Goal: Information Seeking & Learning: Find contact information

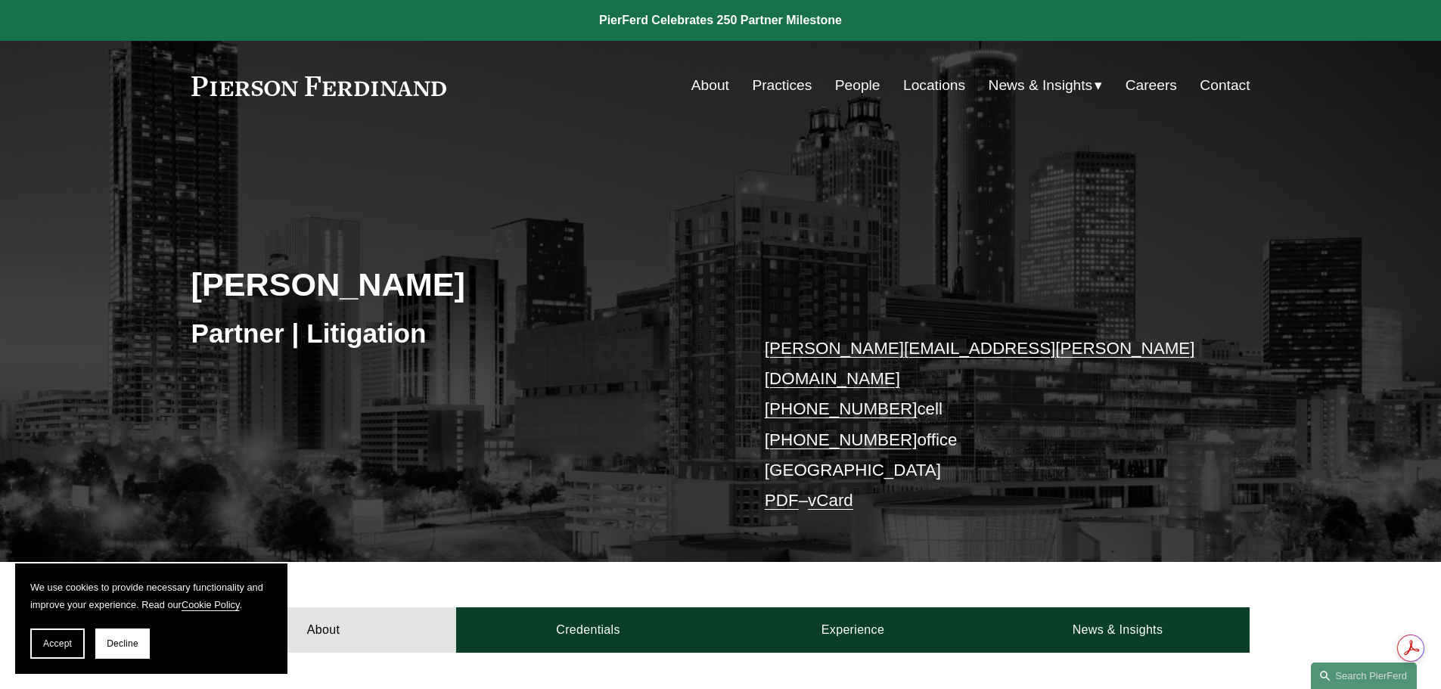
click at [860, 92] on link "People" at bounding box center [857, 85] width 45 height 29
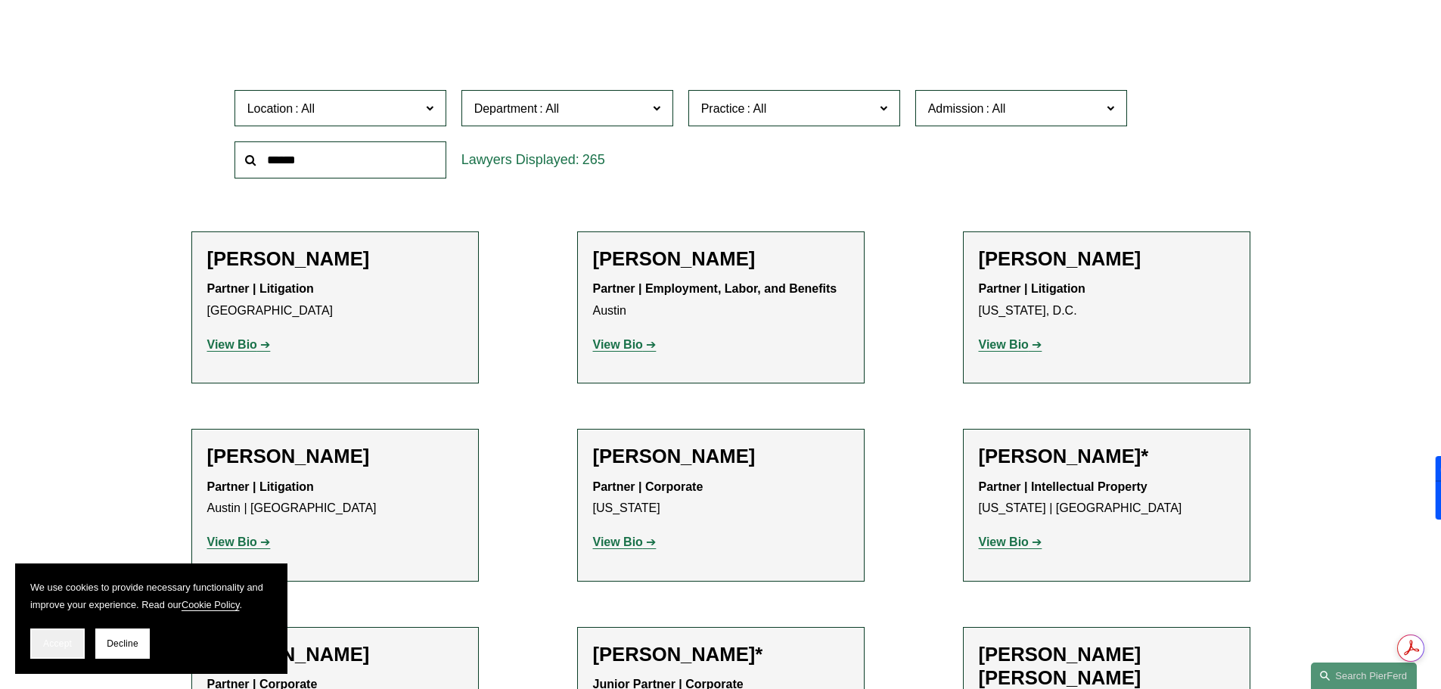
click at [60, 646] on span "Accept" at bounding box center [57, 644] width 29 height 11
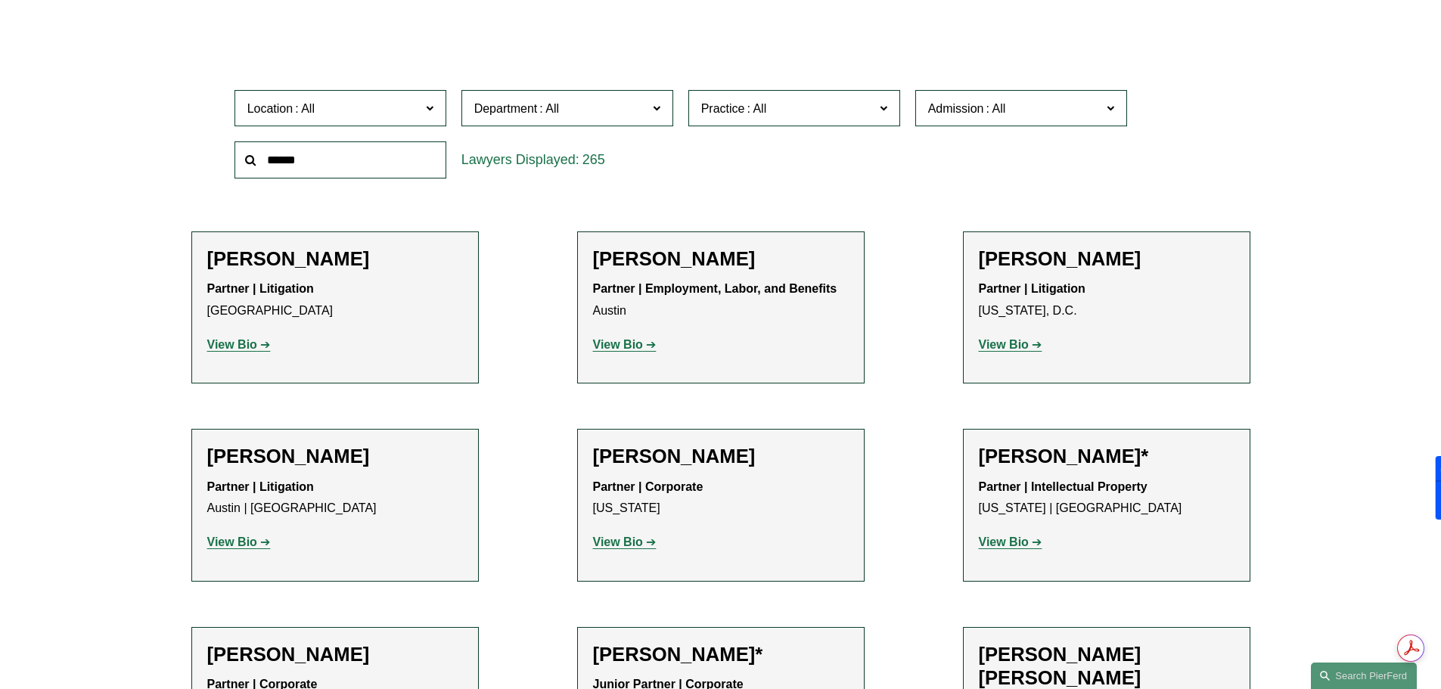
click at [389, 113] on span "Location" at bounding box center [333, 108] width 173 height 20
click at [390, 113] on span "Location" at bounding box center [333, 108] width 173 height 20
click at [513, 112] on span "Department" at bounding box center [506, 108] width 64 height 13
click at [717, 100] on span "Practice" at bounding box center [787, 108] width 173 height 20
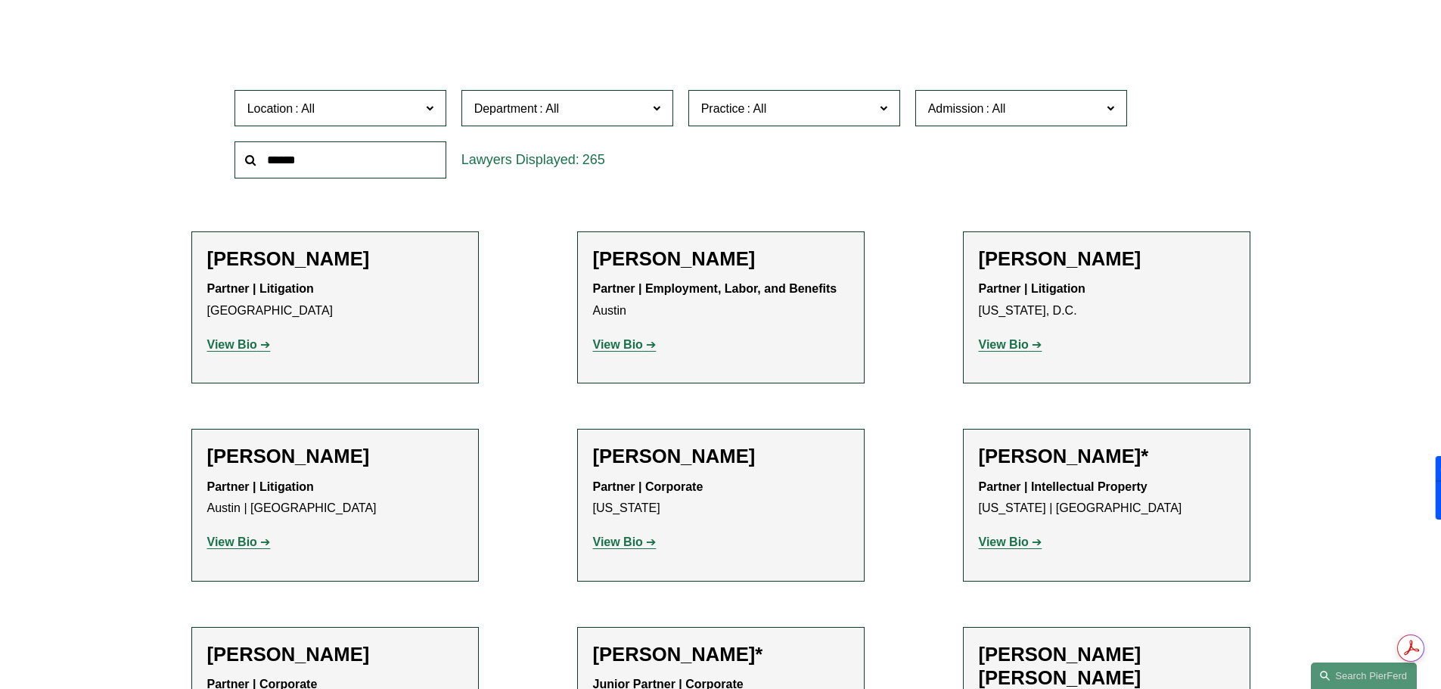
click at [717, 100] on span "Practice" at bounding box center [787, 108] width 173 height 20
click at [929, 104] on span "Admission" at bounding box center [956, 108] width 56 height 13
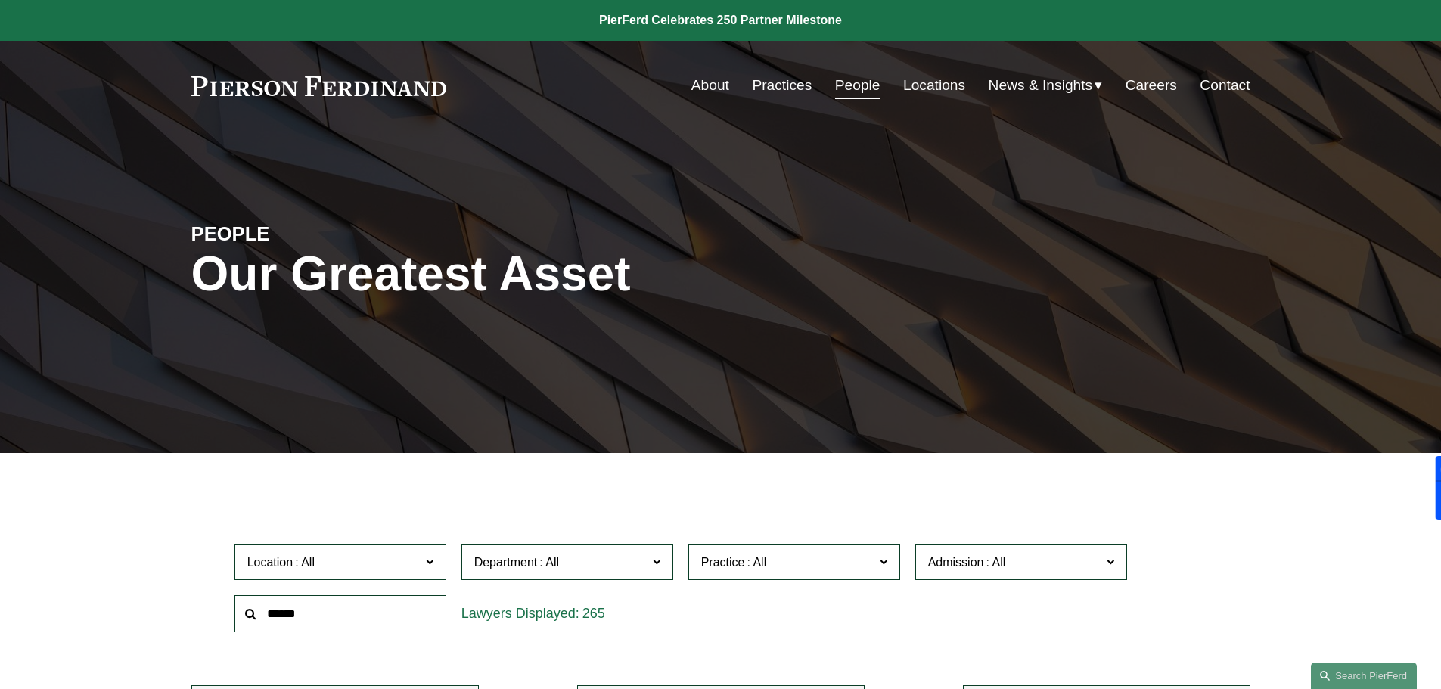
drag, startPoint x: 462, startPoint y: 95, endPoint x: 179, endPoint y: 157, distance: 289.0
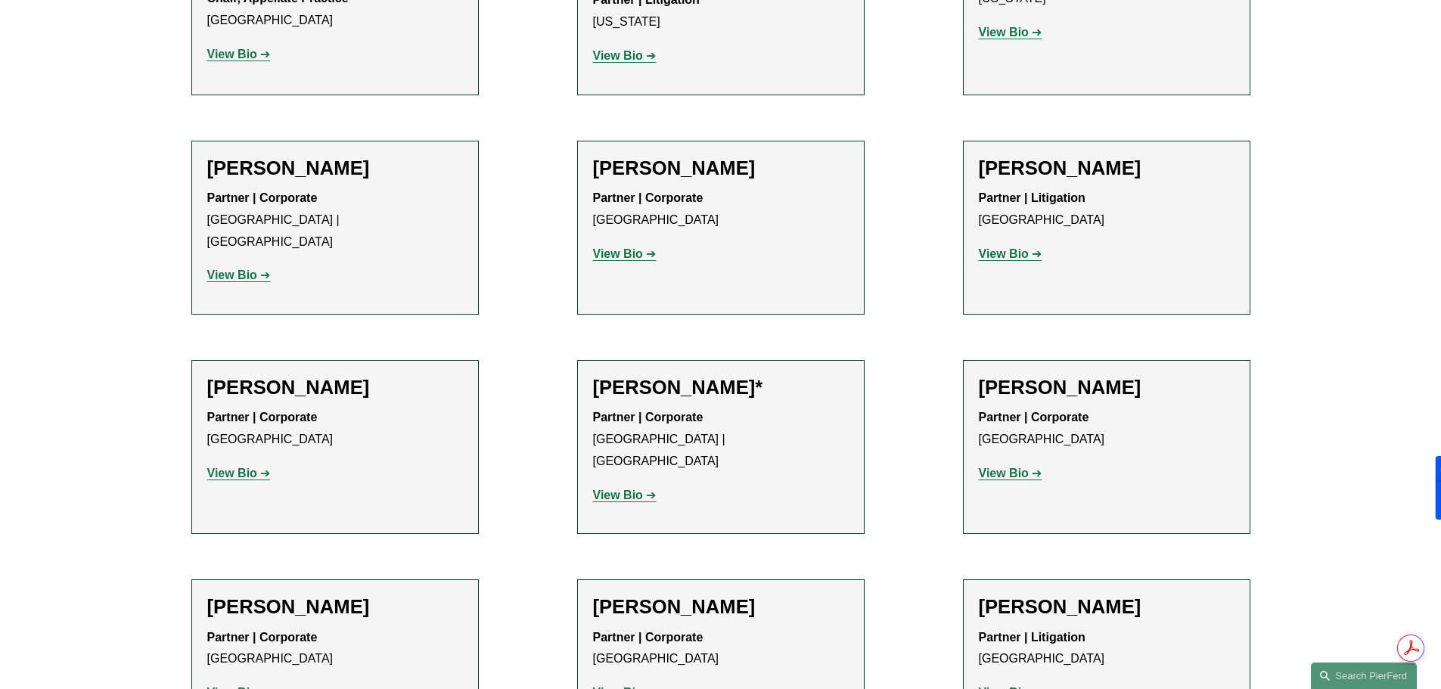
drag, startPoint x: 346, startPoint y: 633, endPoint x: 207, endPoint y: 627, distance: 138.6
copy p "Pierson Ferdinand LLP"
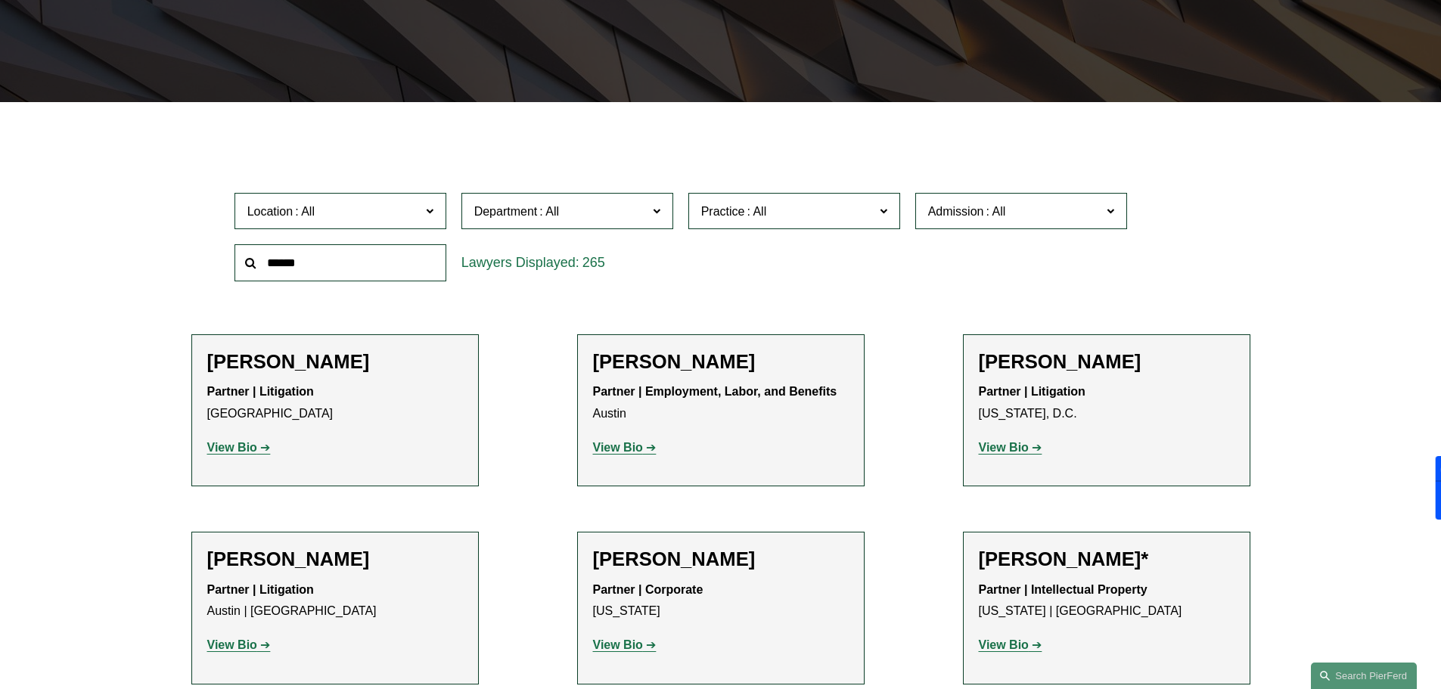
scroll to position [377, 0]
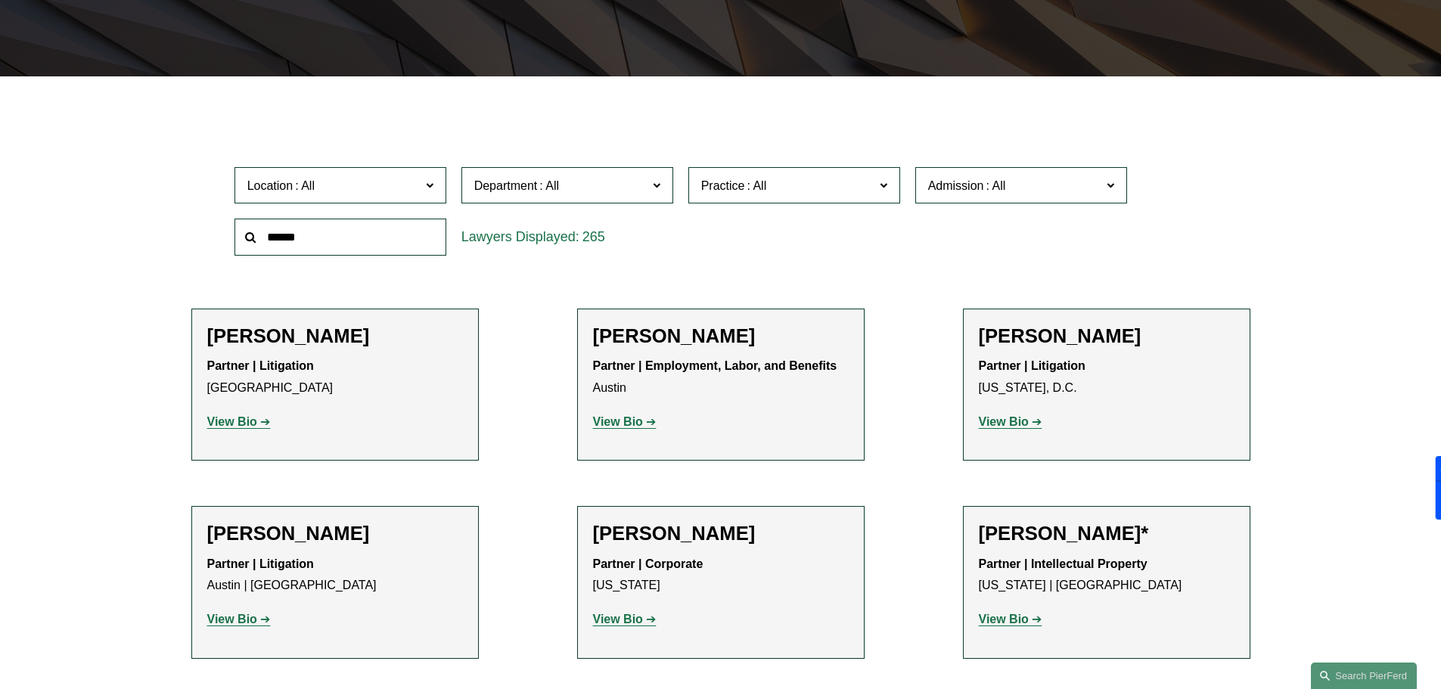
drag, startPoint x: 172, startPoint y: 332, endPoint x: 541, endPoint y: 547, distance: 427.2
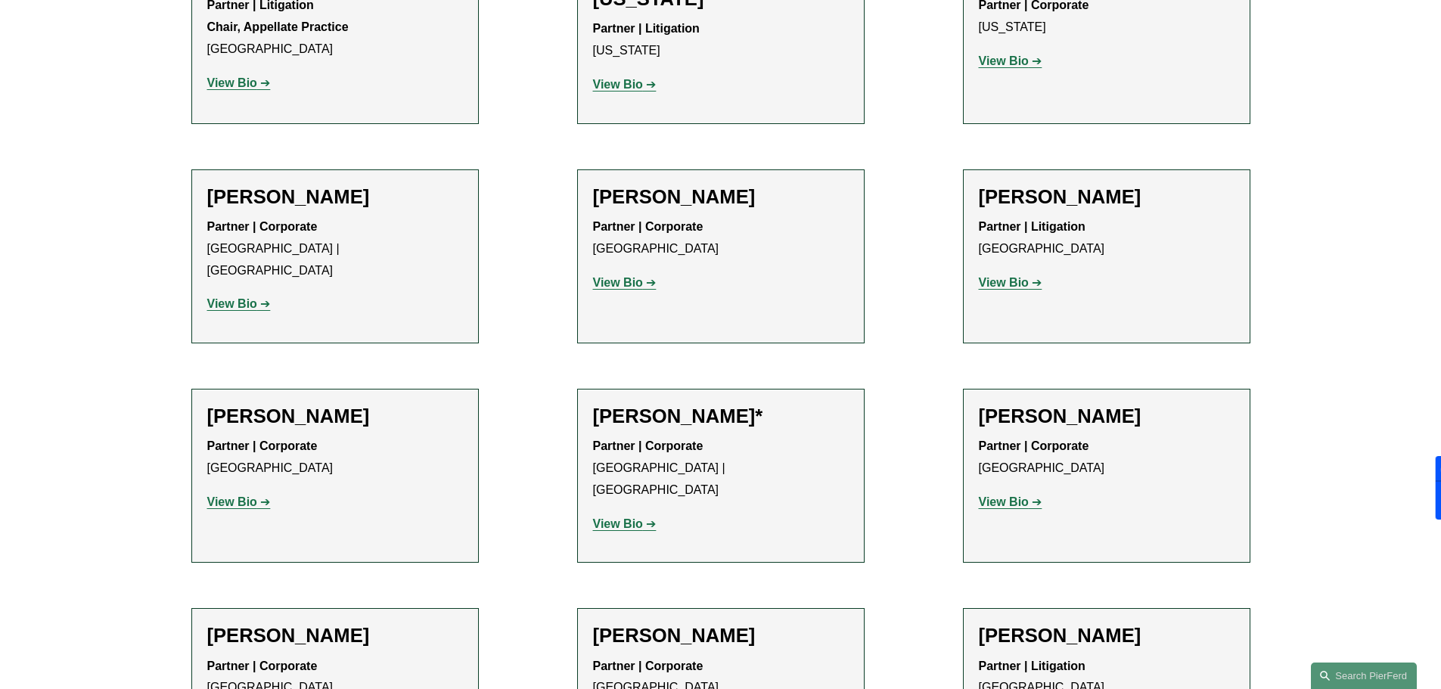
scroll to position [19022, 0]
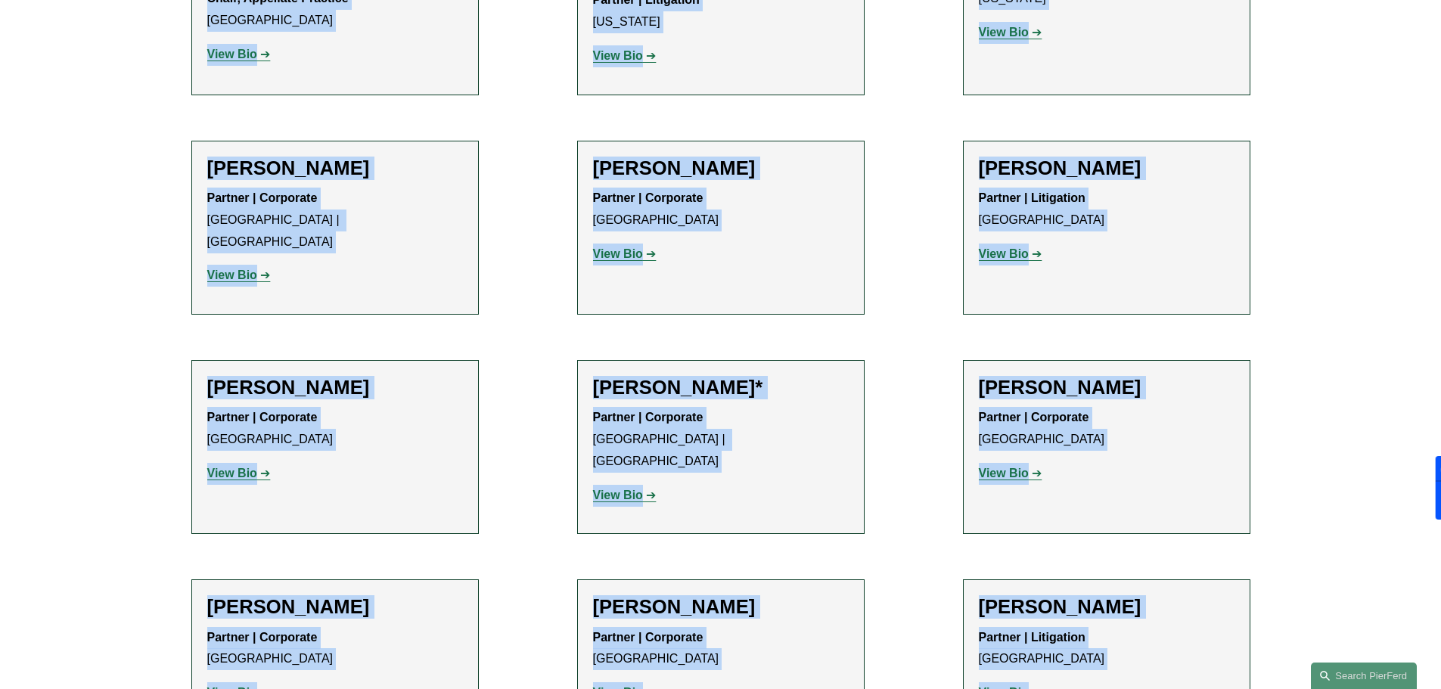
copy ul "Katie Ackels Partner | Litigation Dallas View Bio Location: Dallas; Department:…"
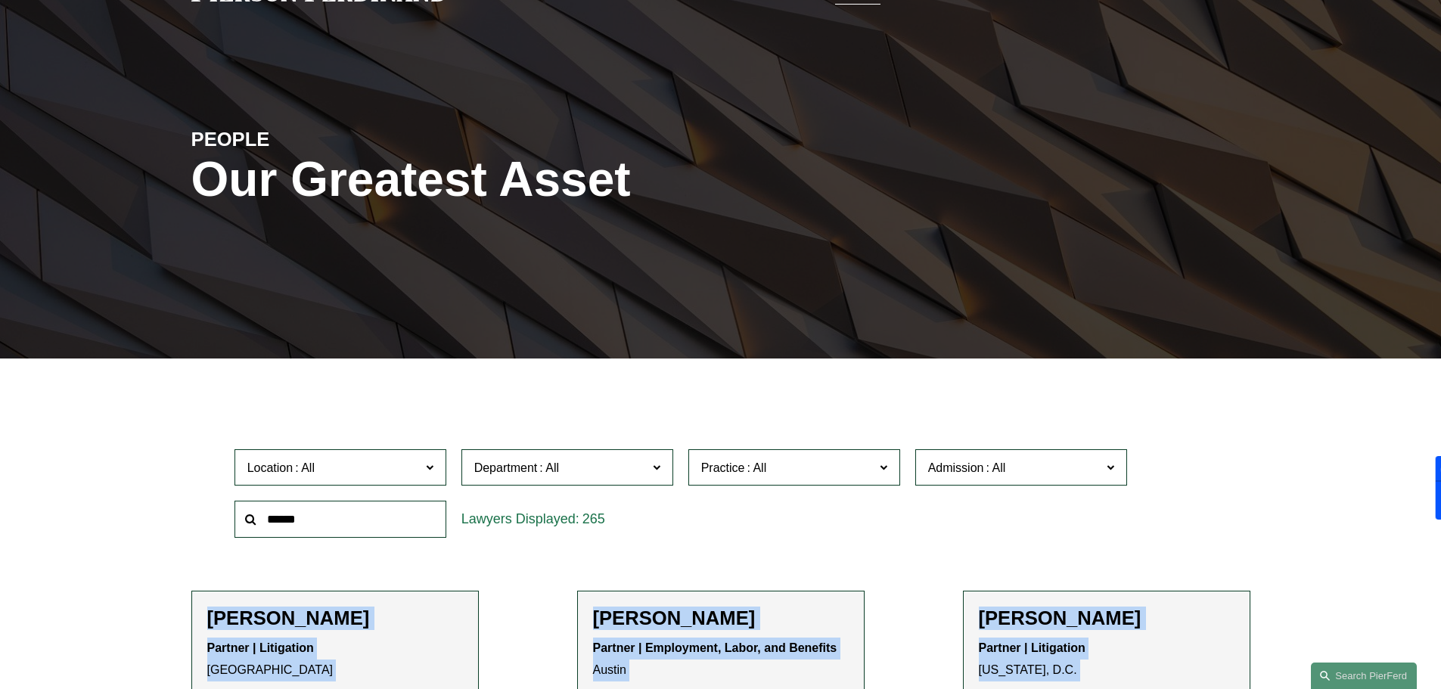
scroll to position [303, 0]
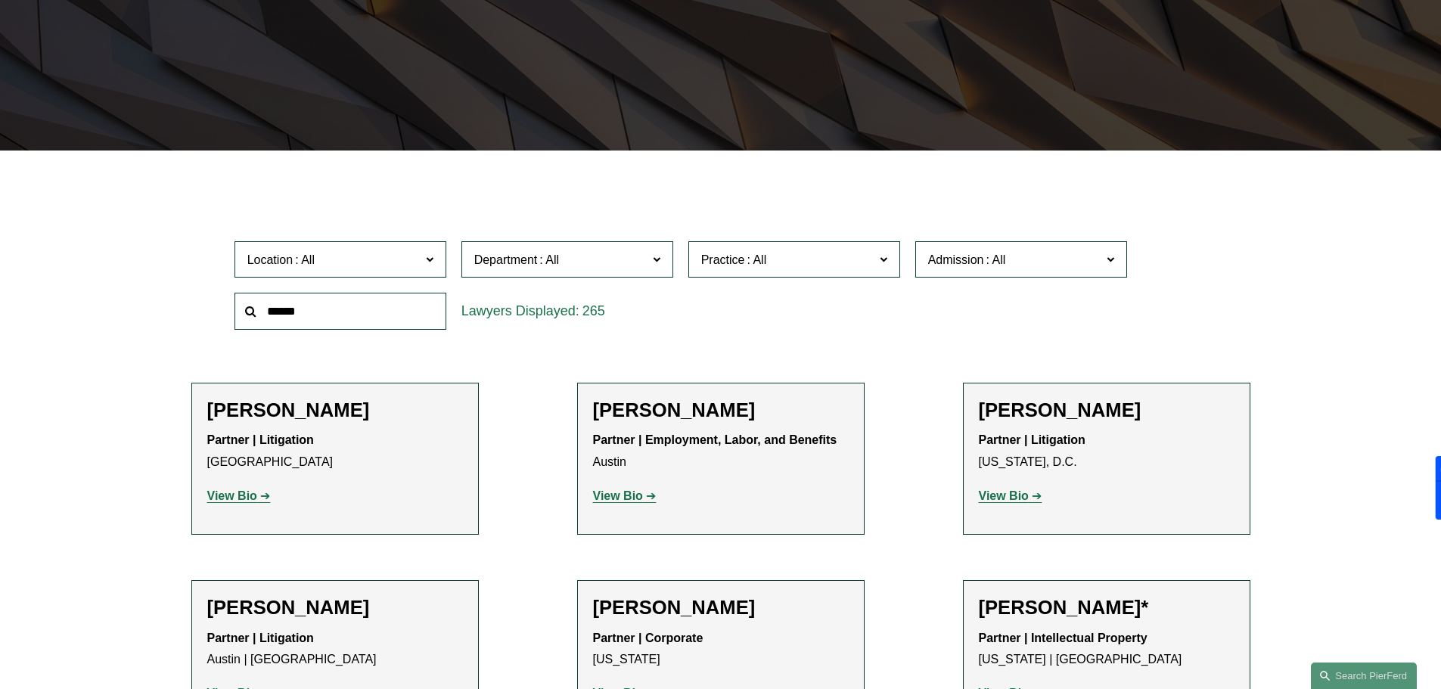
scroll to position [18456, 0]
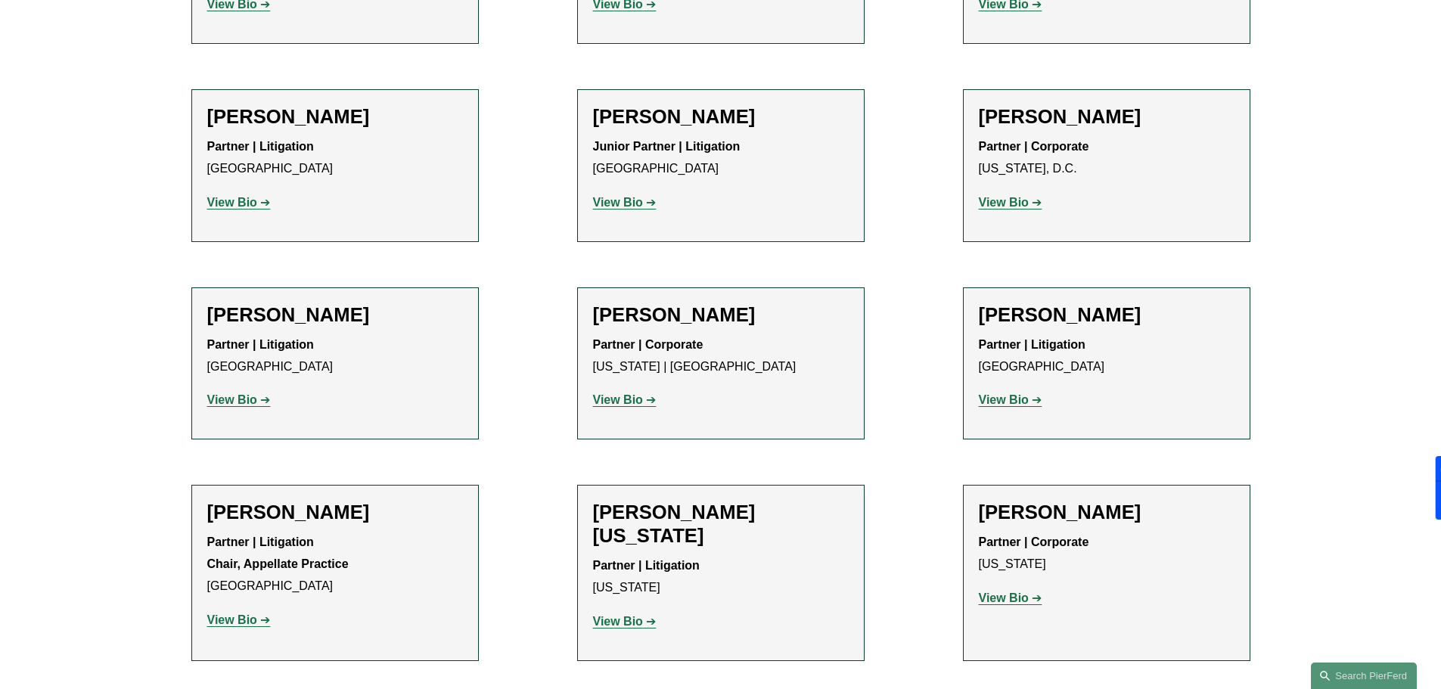
drag, startPoint x: 965, startPoint y: 340, endPoint x: 1043, endPoint y: 538, distance: 213.3
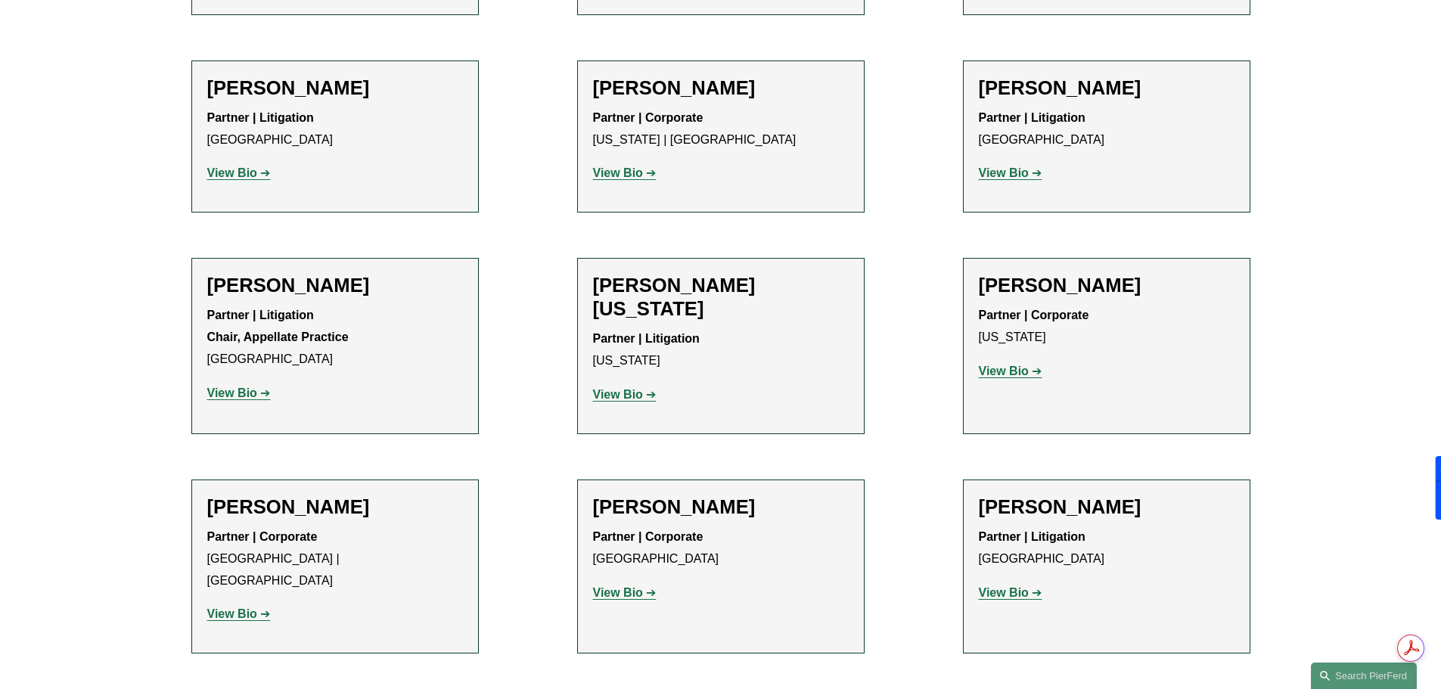
scroll to position [0, 0]
copy ul "Brandon T. Willenberg Partner | Litigation Los Angeles View Bio Location: Los A…"
